Goal: Task Accomplishment & Management: Complete application form

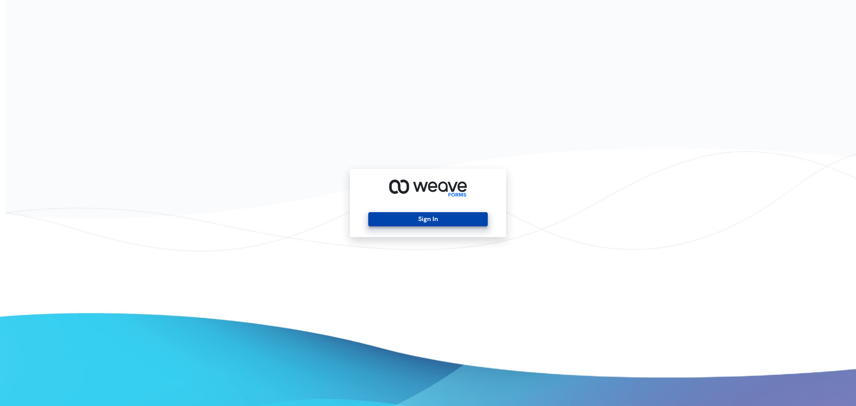
click at [429, 223] on button "Sign In" at bounding box center [427, 219] width 119 height 14
